Goal: Register for event/course

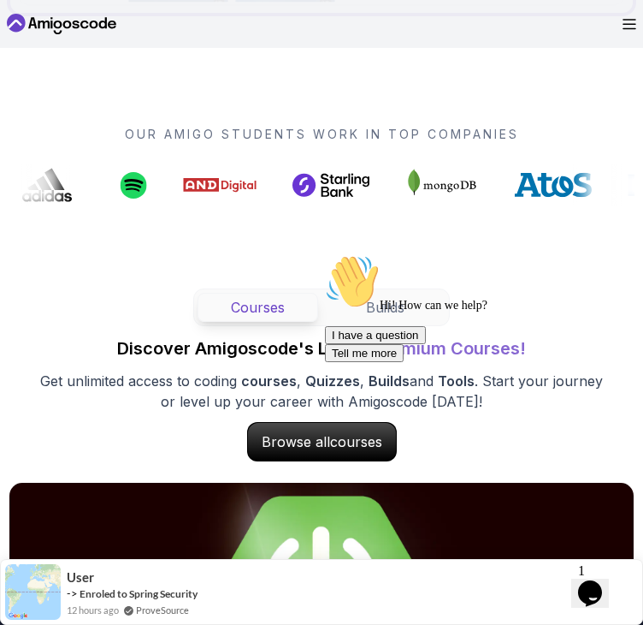
scroll to position [828, 0]
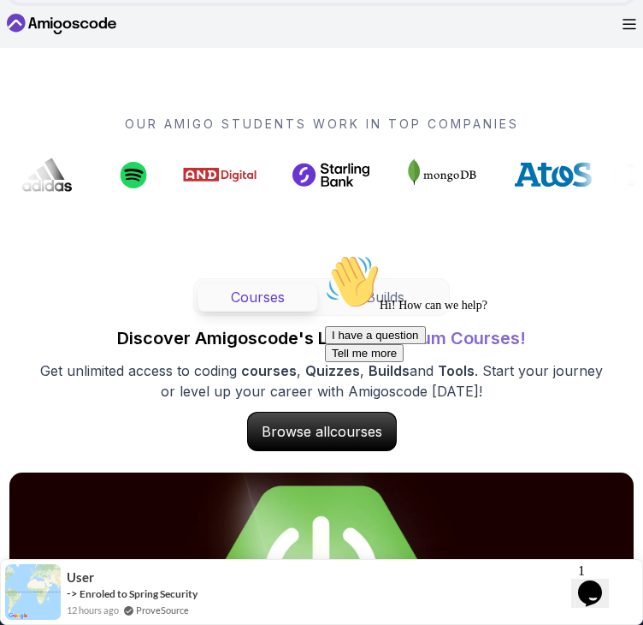
click at [249, 301] on button "Courses" at bounding box center [258, 296] width 121 height 29
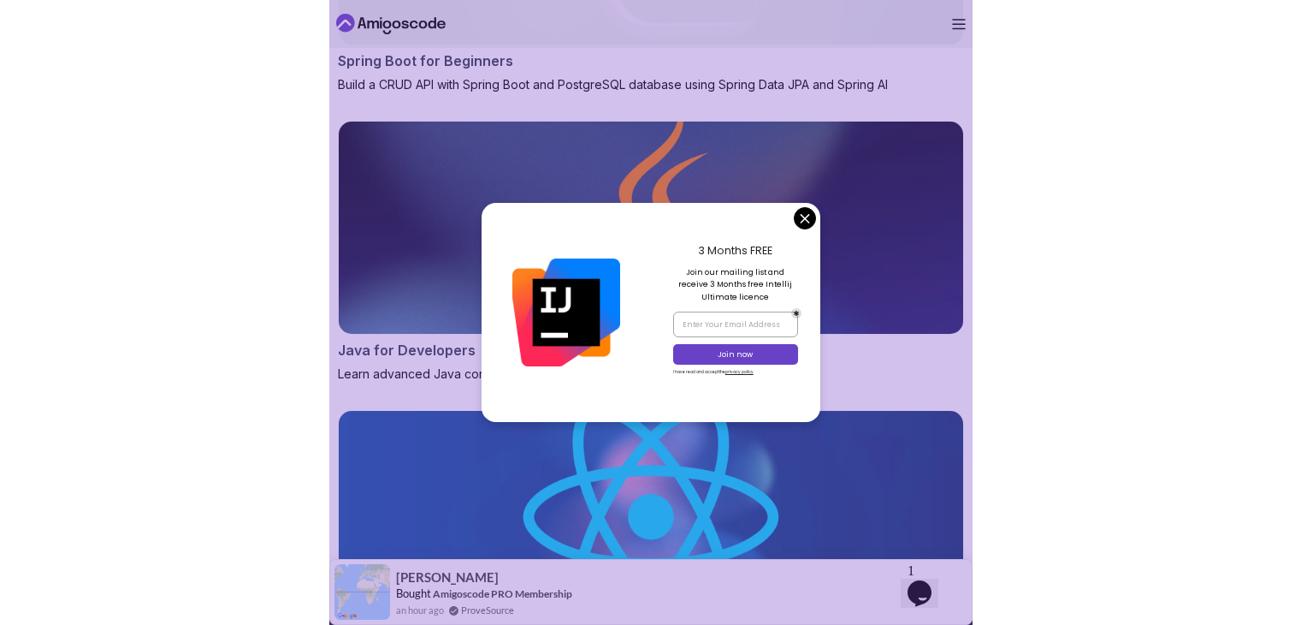
scroll to position [1775, 0]
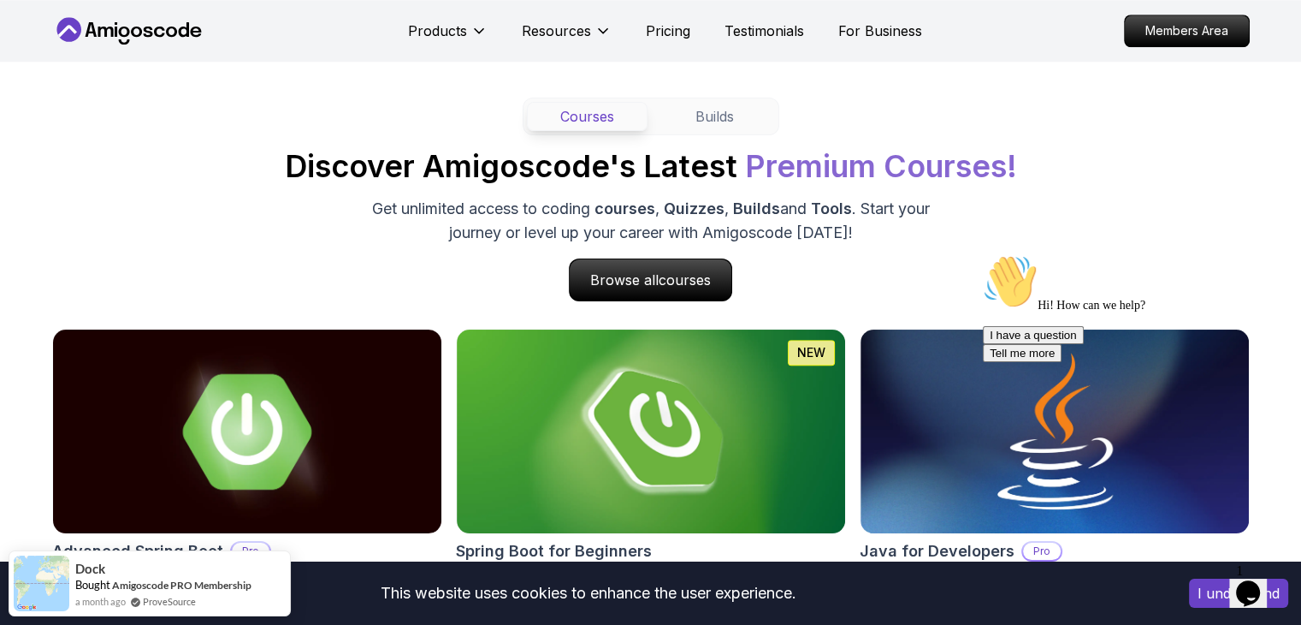
scroll to position [1837, 0]
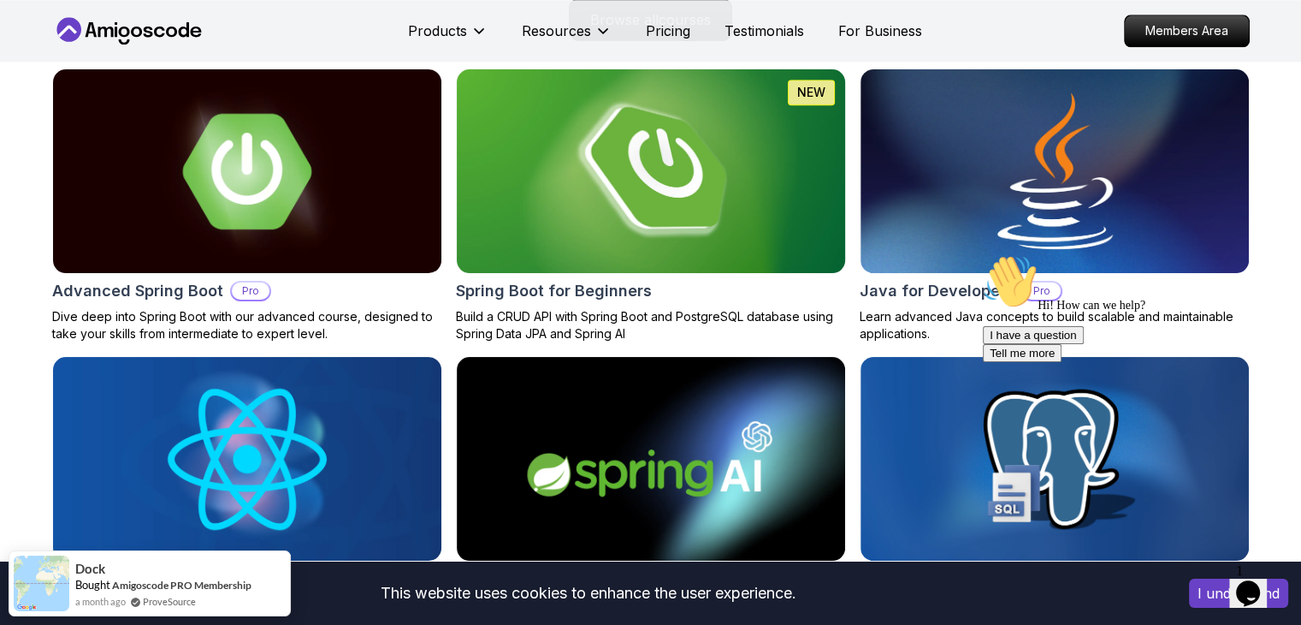
click at [609, 219] on img at bounding box center [651, 171] width 408 height 214
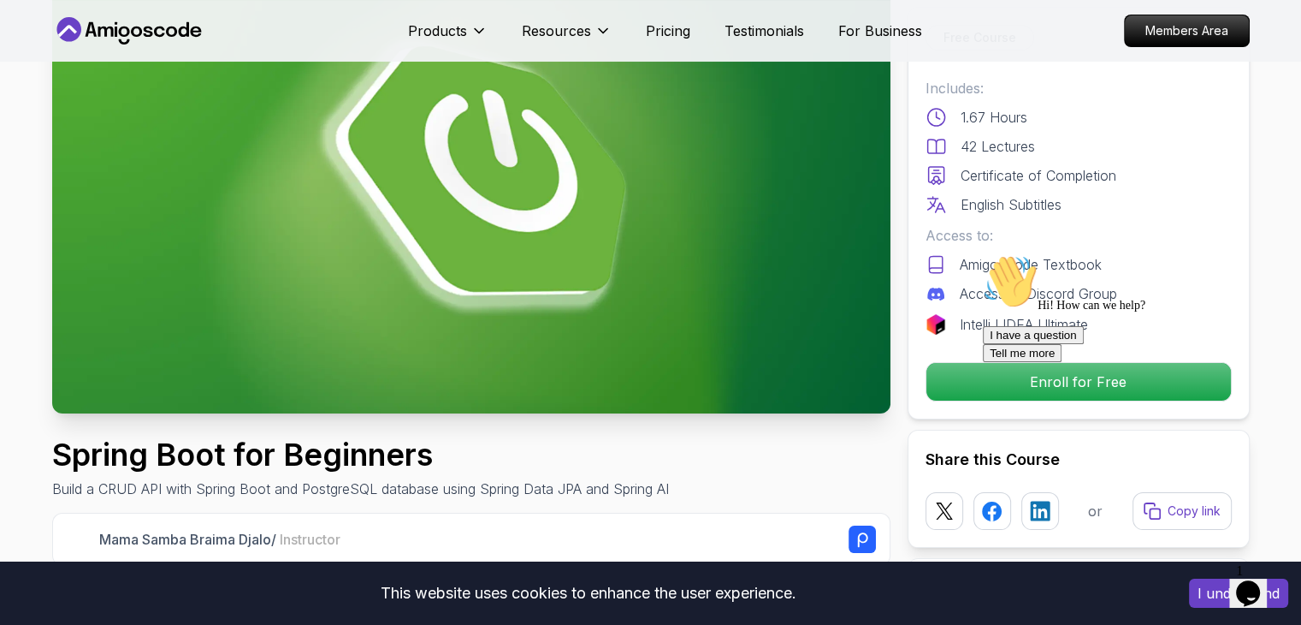
scroll to position [149, 0]
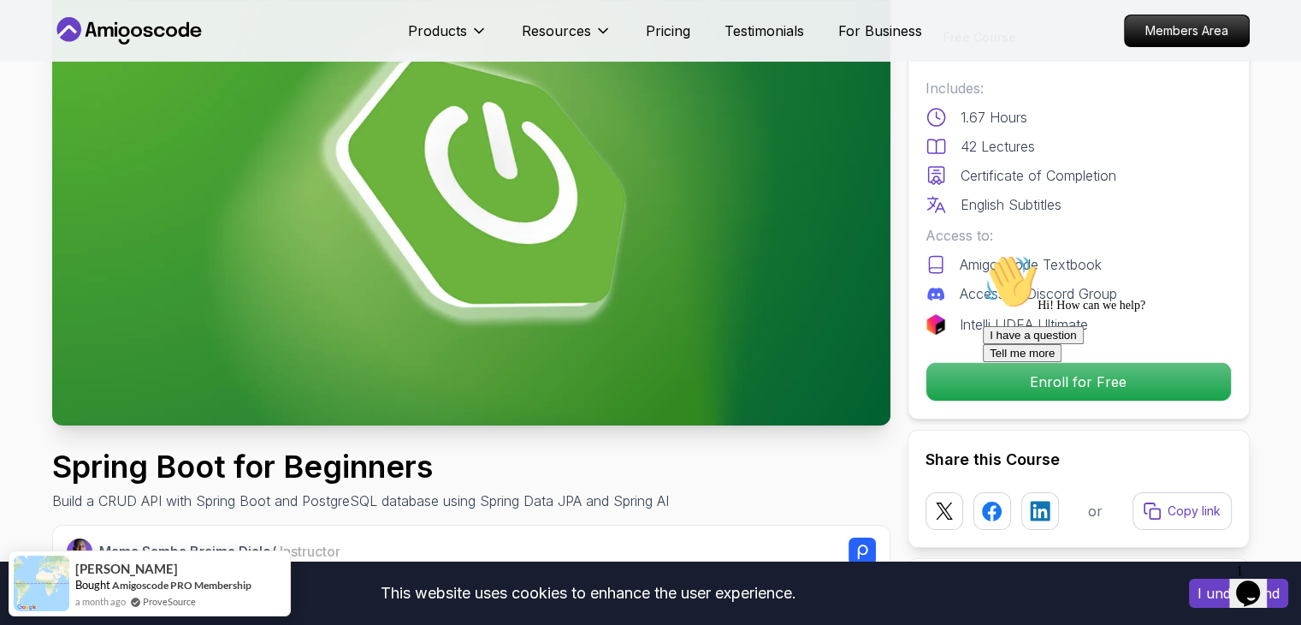
click at [643, 254] on div at bounding box center [1137, 254] width 308 height 0
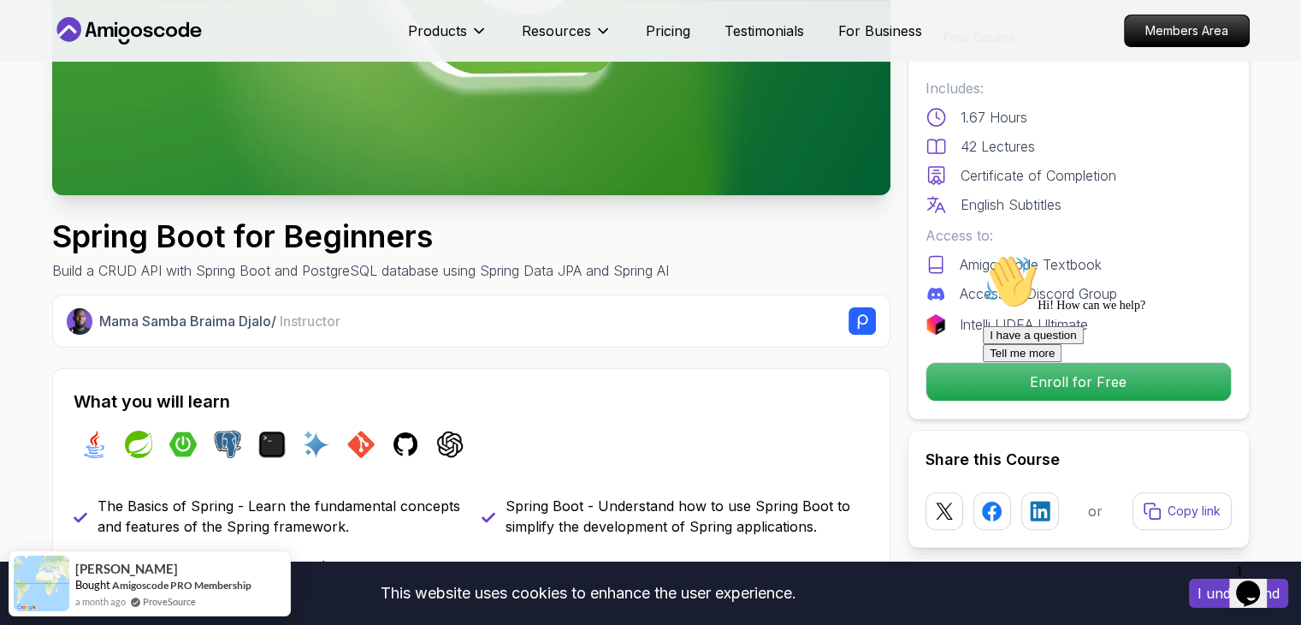
scroll to position [382, 0]
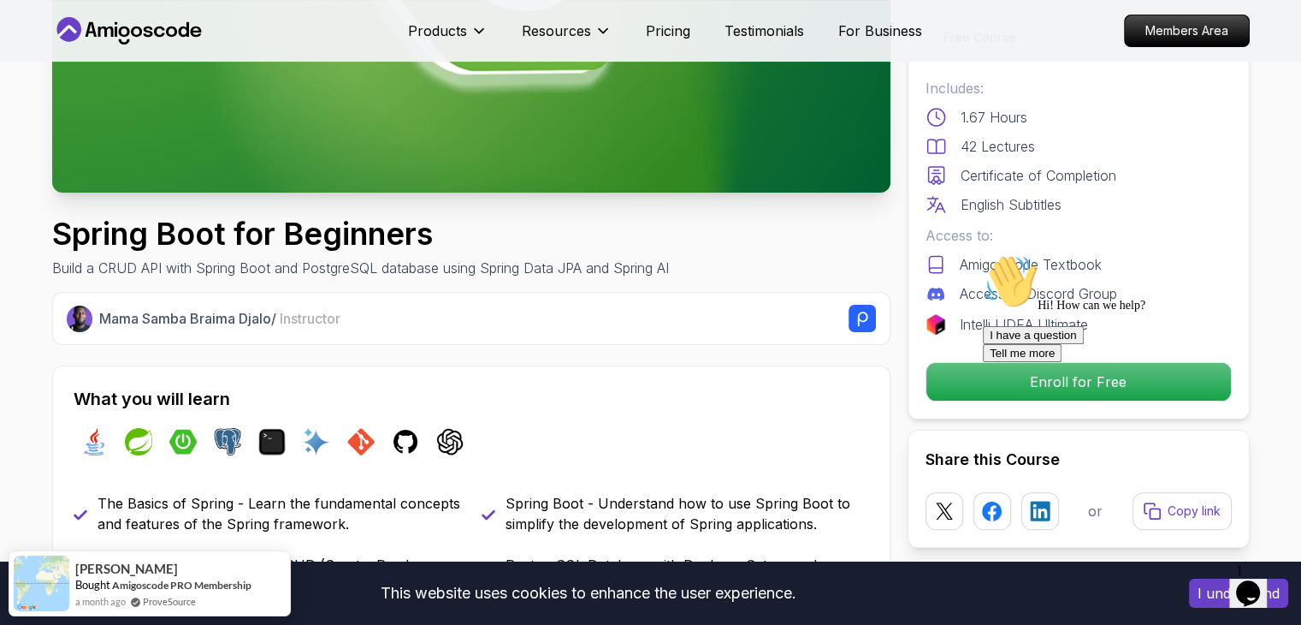
click at [643, 254] on icon "Chat attention grabber" at bounding box center [983, 254] width 0 height 0
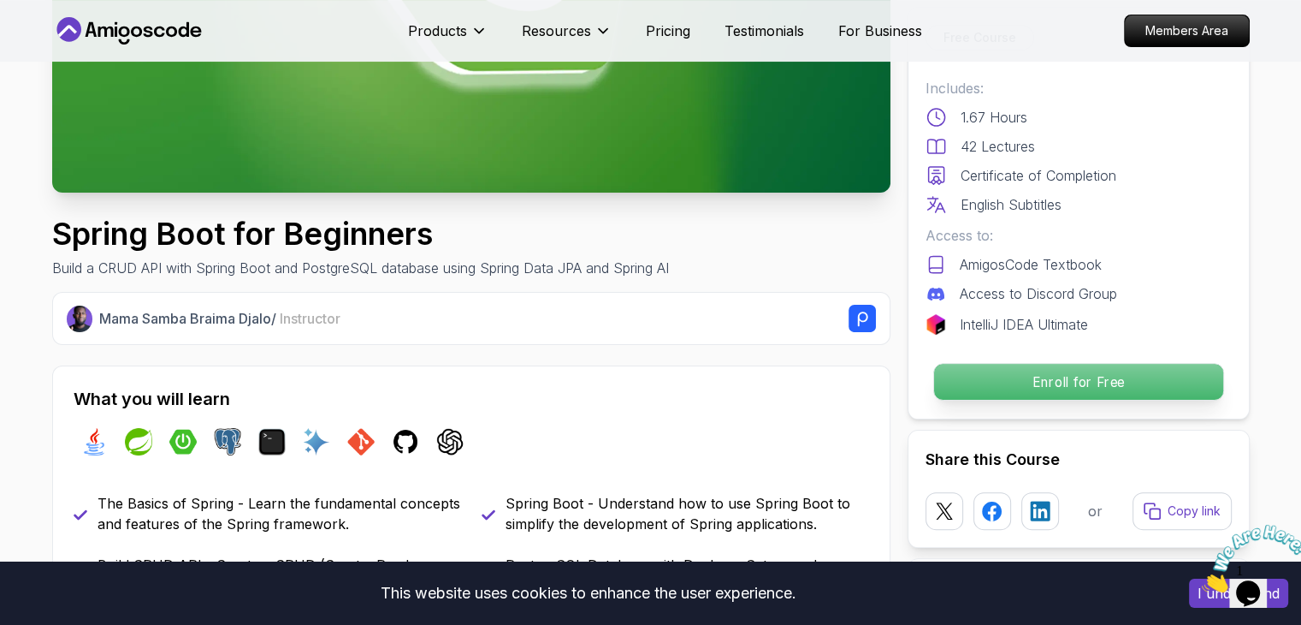
click at [643, 379] on p "Enroll for Free" at bounding box center [1077, 382] width 289 height 36
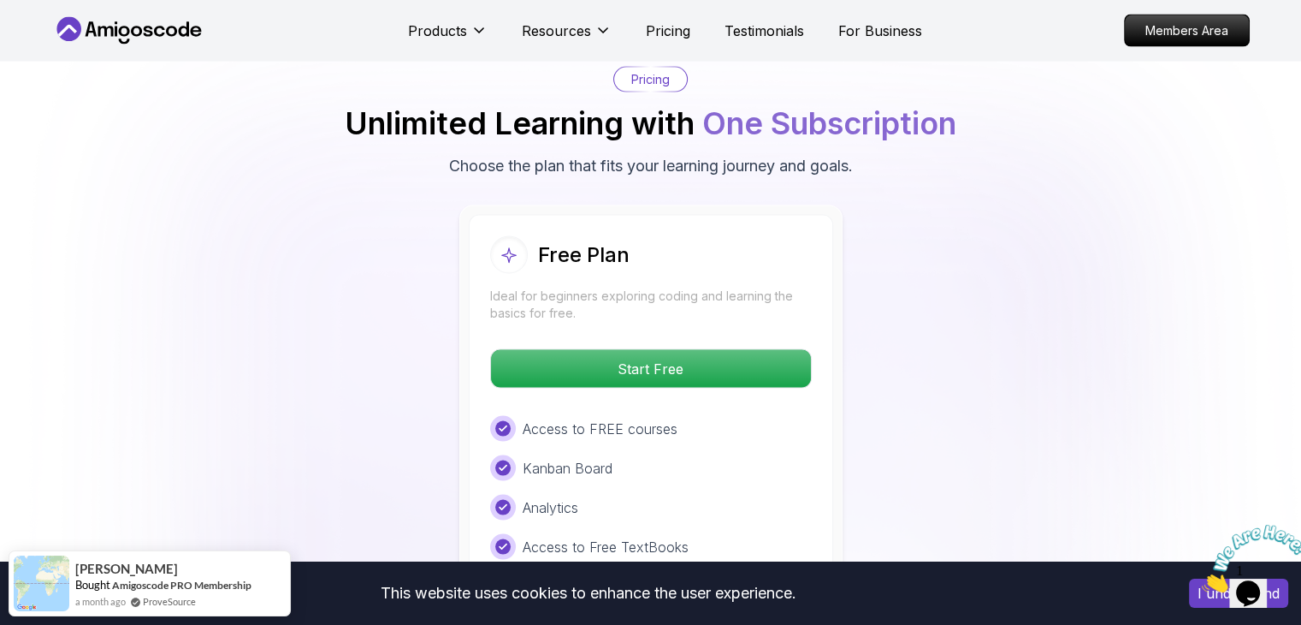
scroll to position [3428, 0]
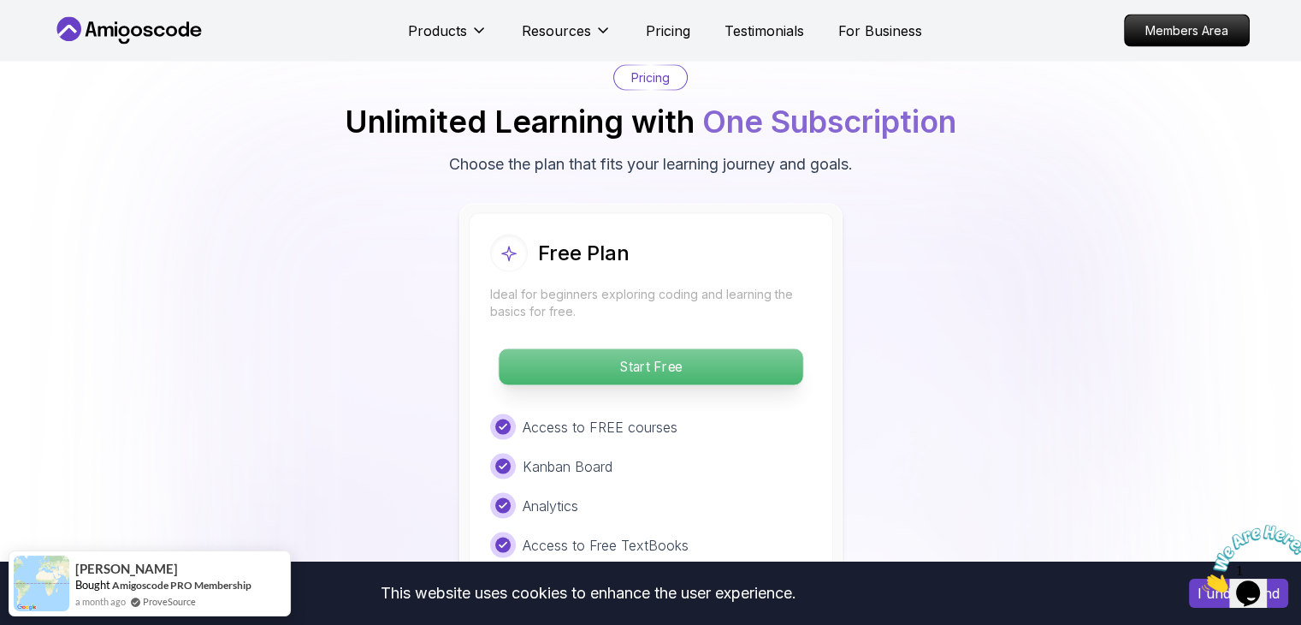
click at [643, 349] on p "Start Free" at bounding box center [651, 367] width 304 height 36
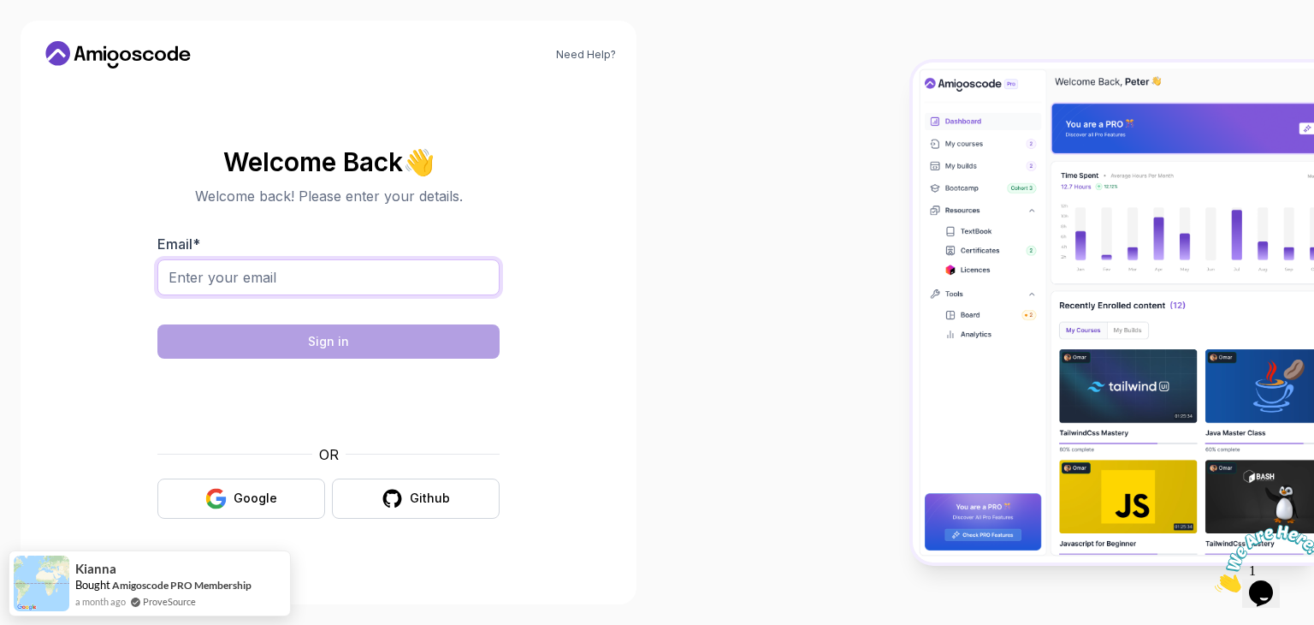
click at [315, 287] on input "Email *" at bounding box center [328, 277] width 342 height 36
type input "[EMAIL_ADDRESS][DOMAIN_NAME]"
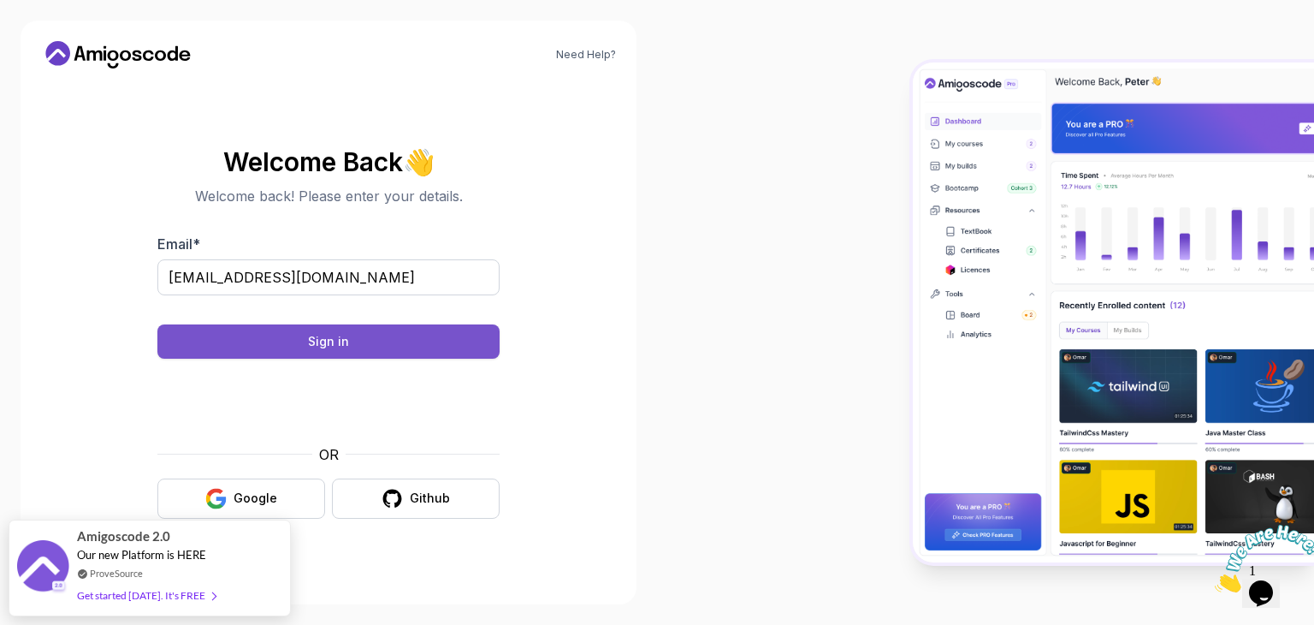
click at [436, 340] on button "Sign in" at bounding box center [328, 341] width 342 height 34
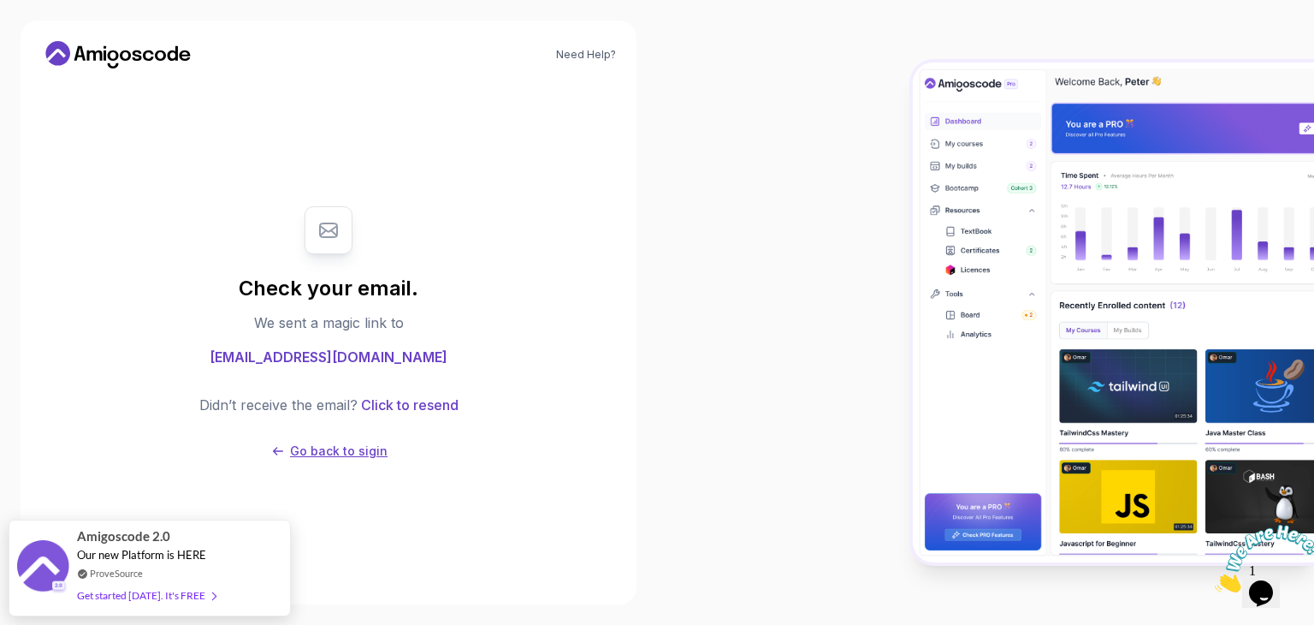
click at [329, 447] on p "Go back to sigin" at bounding box center [339, 450] width 98 height 17
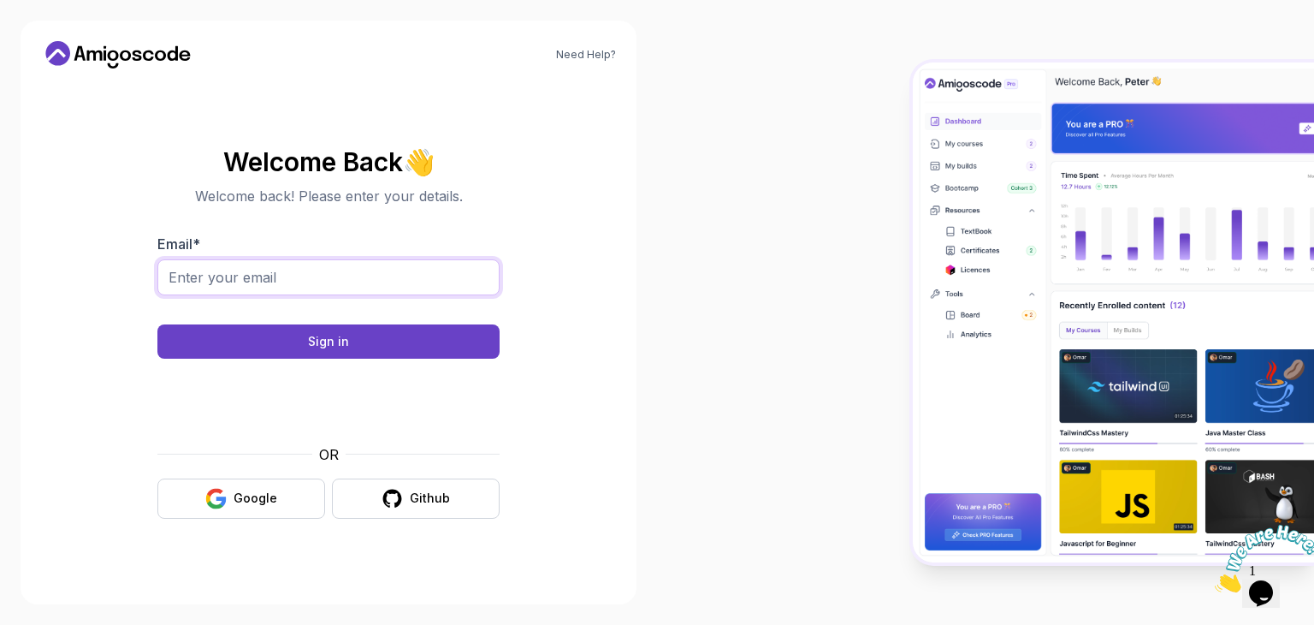
click at [293, 275] on input "Email *" at bounding box center [328, 277] width 342 height 36
type input "[EMAIL_ADDRESS][DOMAIN_NAME]"
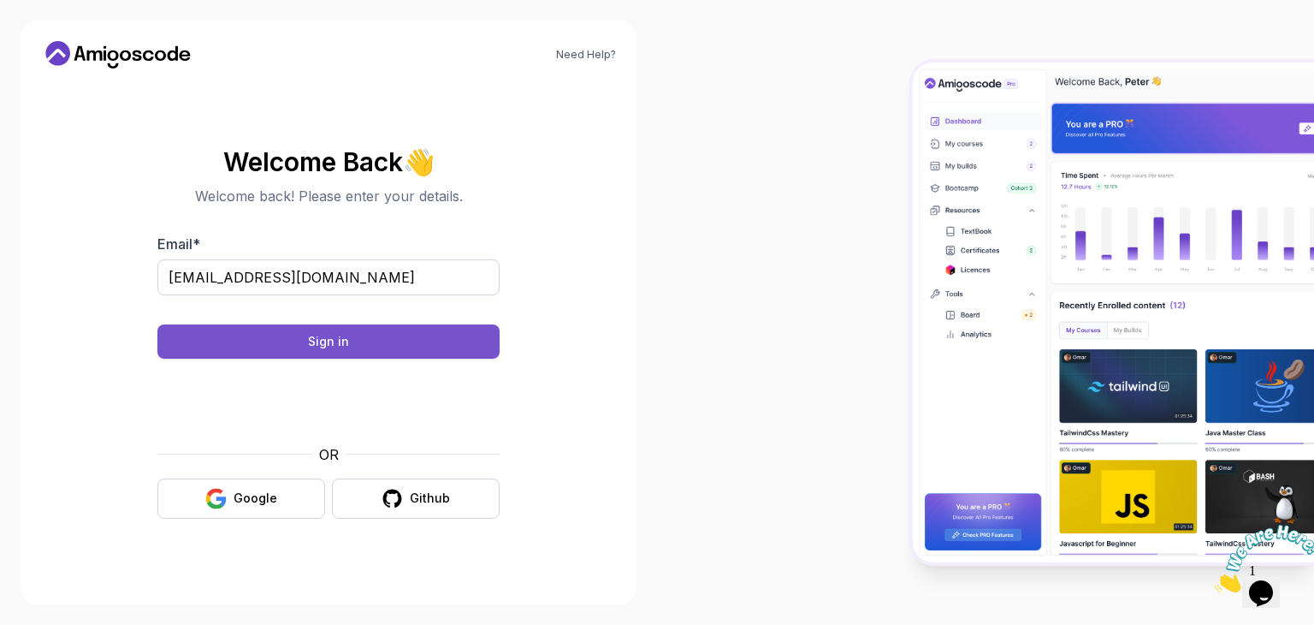
click at [302, 340] on button "Sign in" at bounding box center [328, 341] width 342 height 34
